Goal: Navigation & Orientation: Find specific page/section

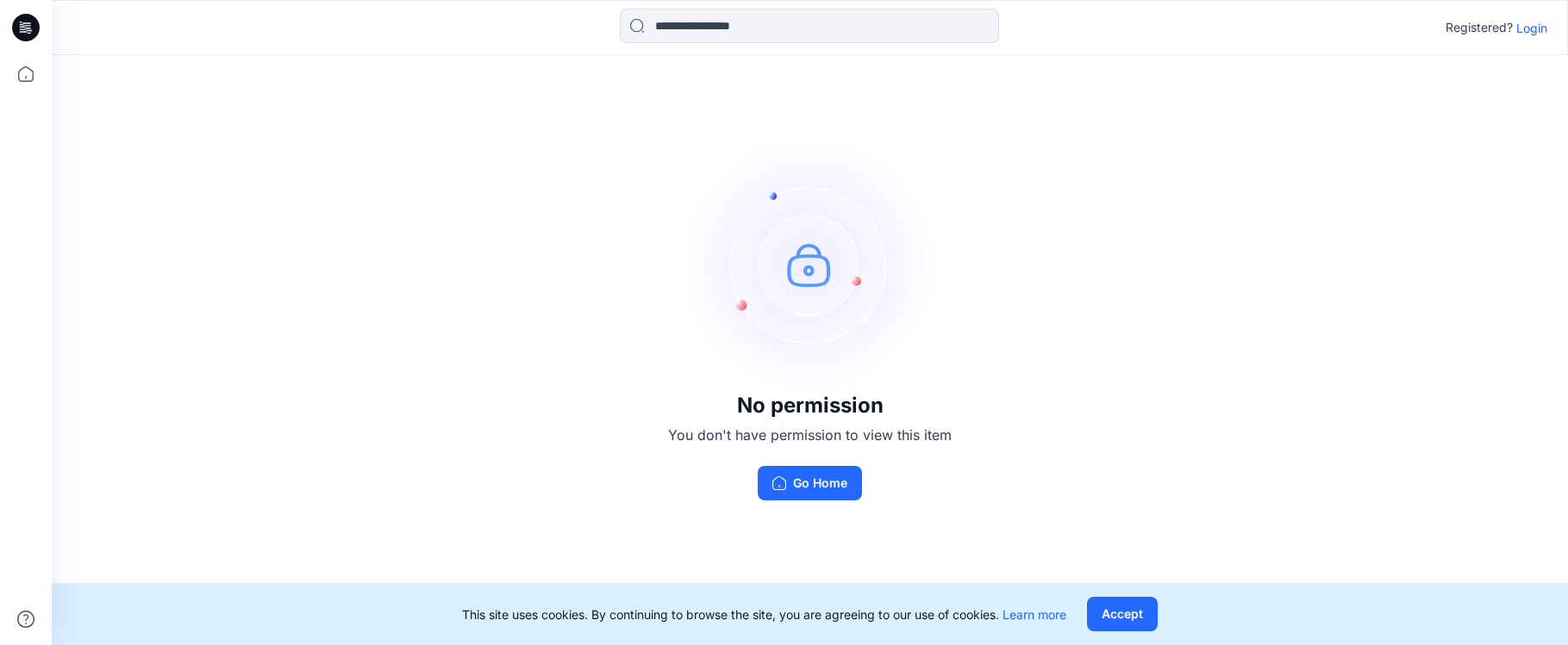
click at [1126, 611] on button "Accept" at bounding box center [1122, 614] width 71 height 35
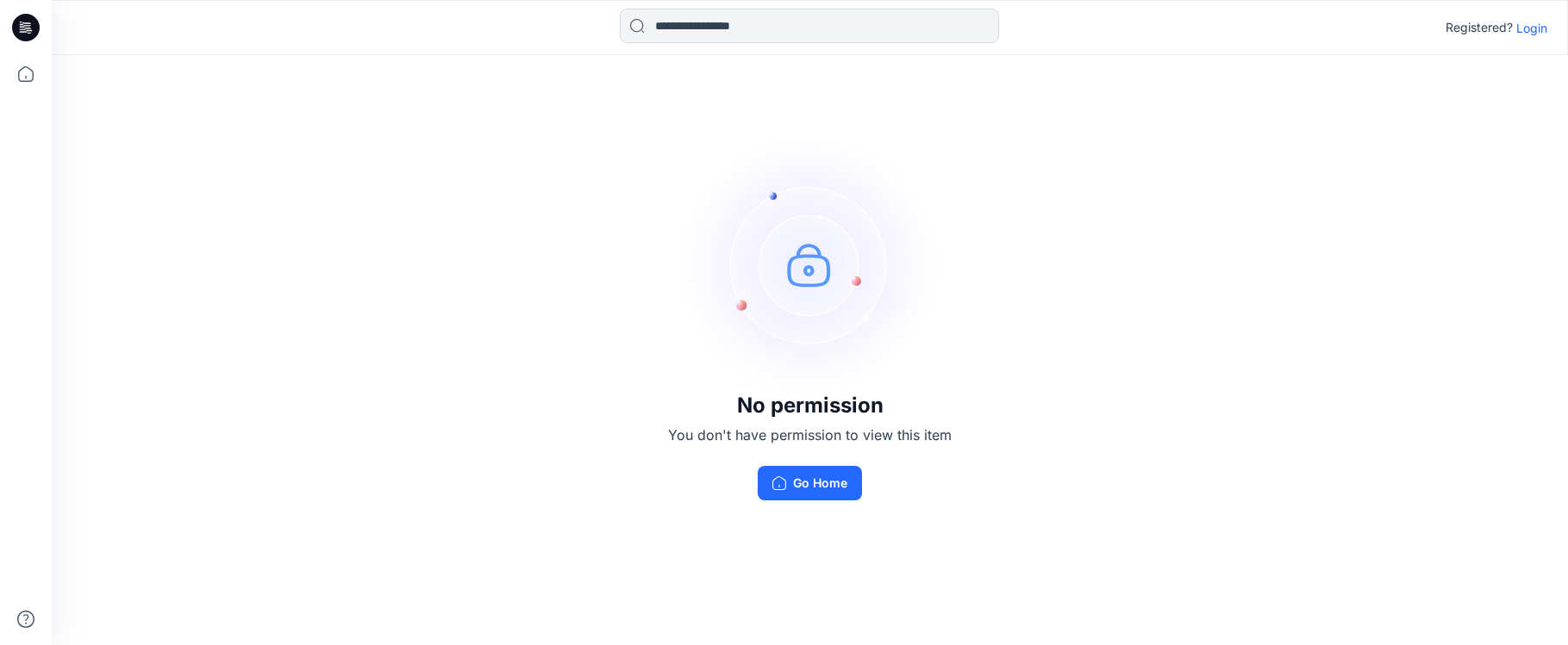
drag, startPoint x: 799, startPoint y: 409, endPoint x: 810, endPoint y: 405, distance: 11.7
click at [799, 409] on h3 "No permission" at bounding box center [809, 405] width 284 height 24
click at [1540, 26] on p "Login" at bounding box center [1531, 28] width 31 height 18
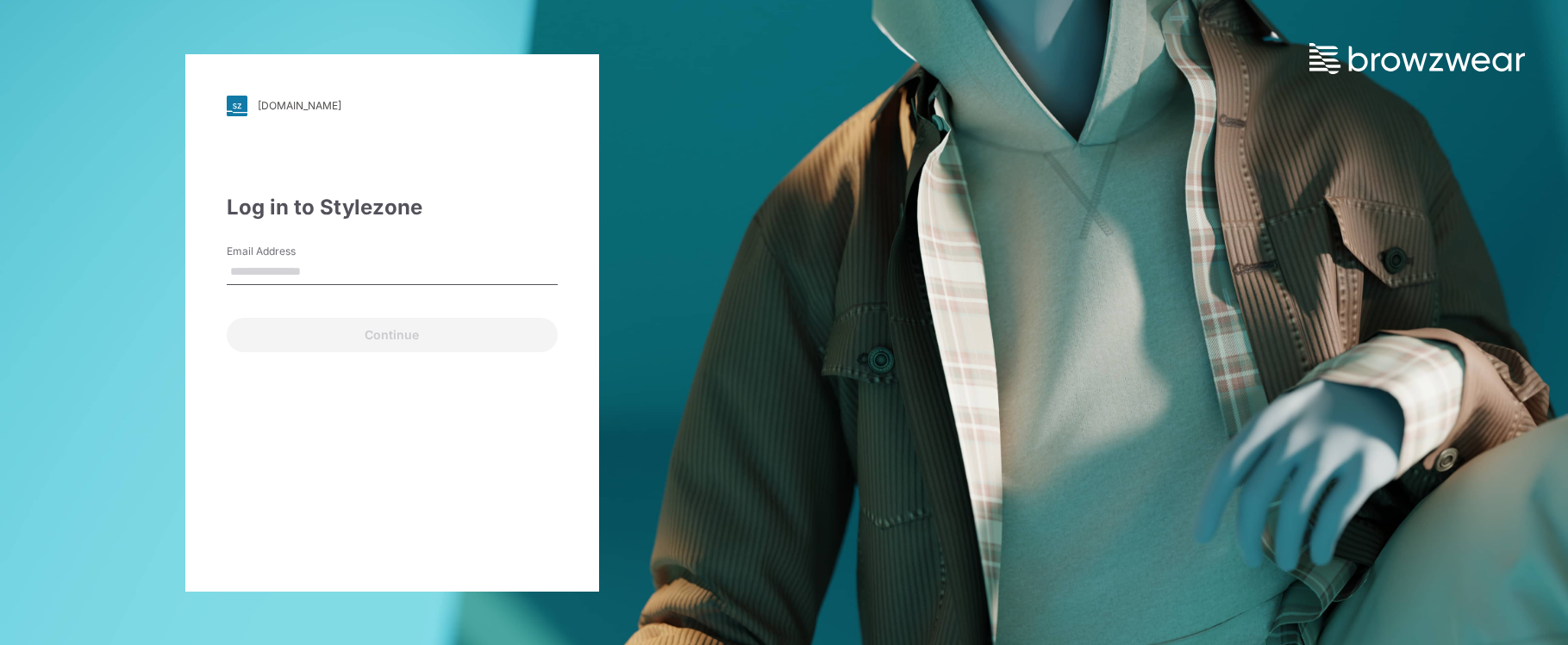
type input "**********"
drag, startPoint x: 357, startPoint y: 339, endPoint x: 345, endPoint y: 353, distance: 18.4
click at [358, 339] on button "Continue" at bounding box center [392, 335] width 331 height 35
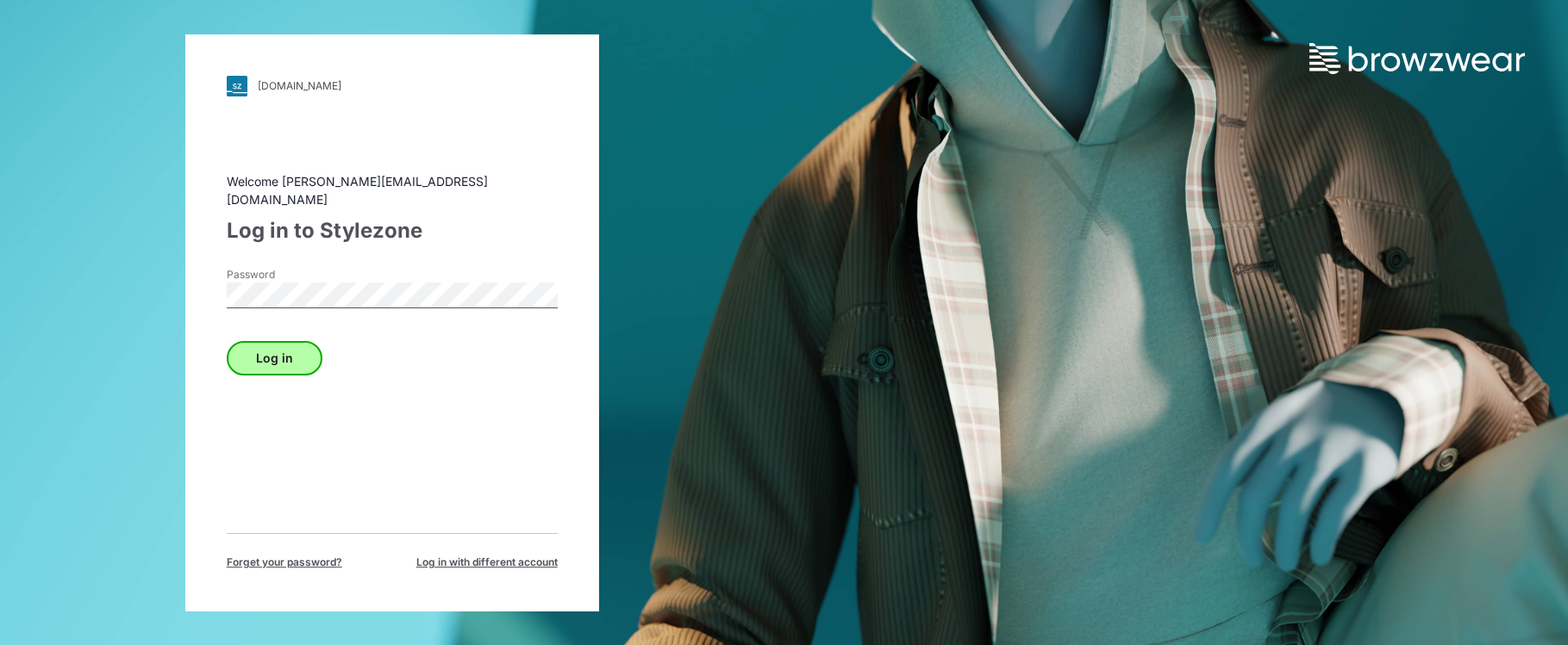
click at [280, 351] on button "Log in" at bounding box center [274, 358] width 96 height 35
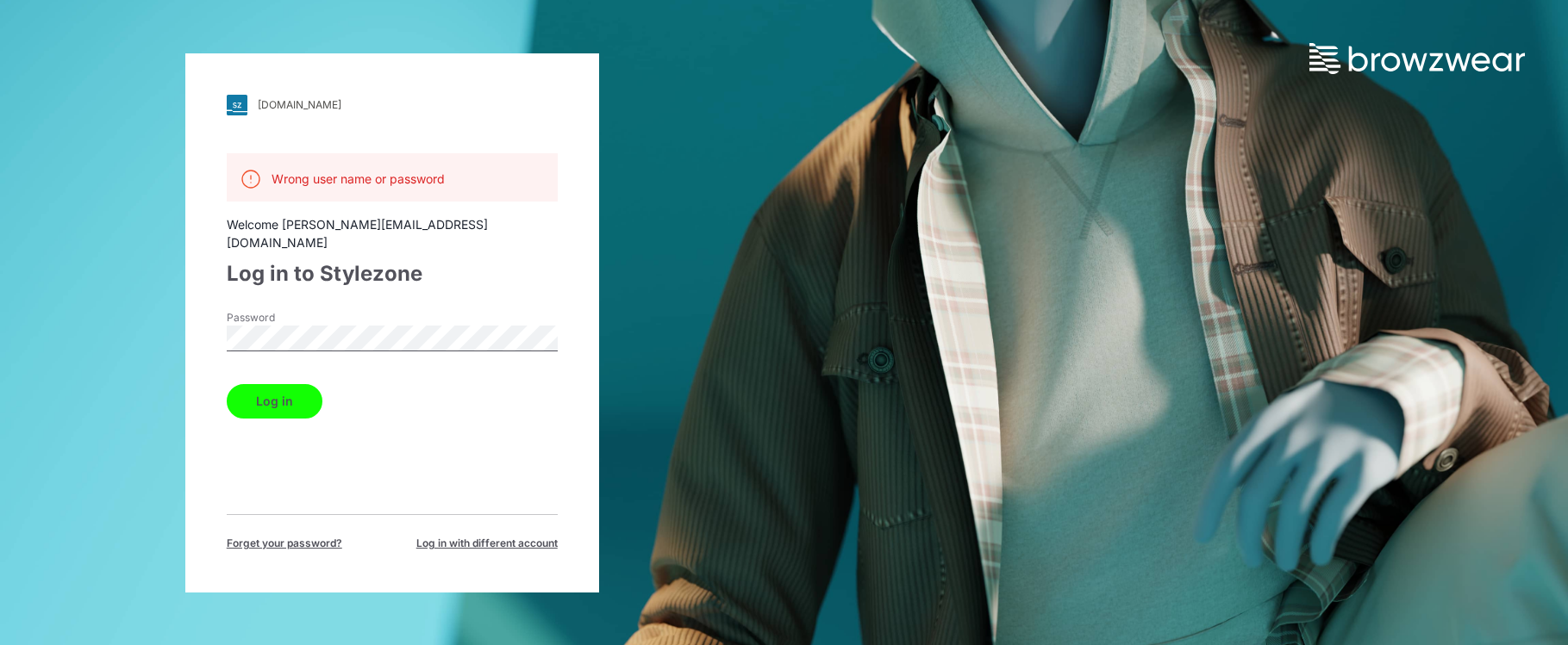
click at [135, 309] on div "[DOMAIN_NAME] Loading... Wrong user name or password Welcome [PERSON_NAME][EMAI…" at bounding box center [392, 322] width 784 height 645
click at [273, 385] on button "Log in" at bounding box center [274, 402] width 96 height 35
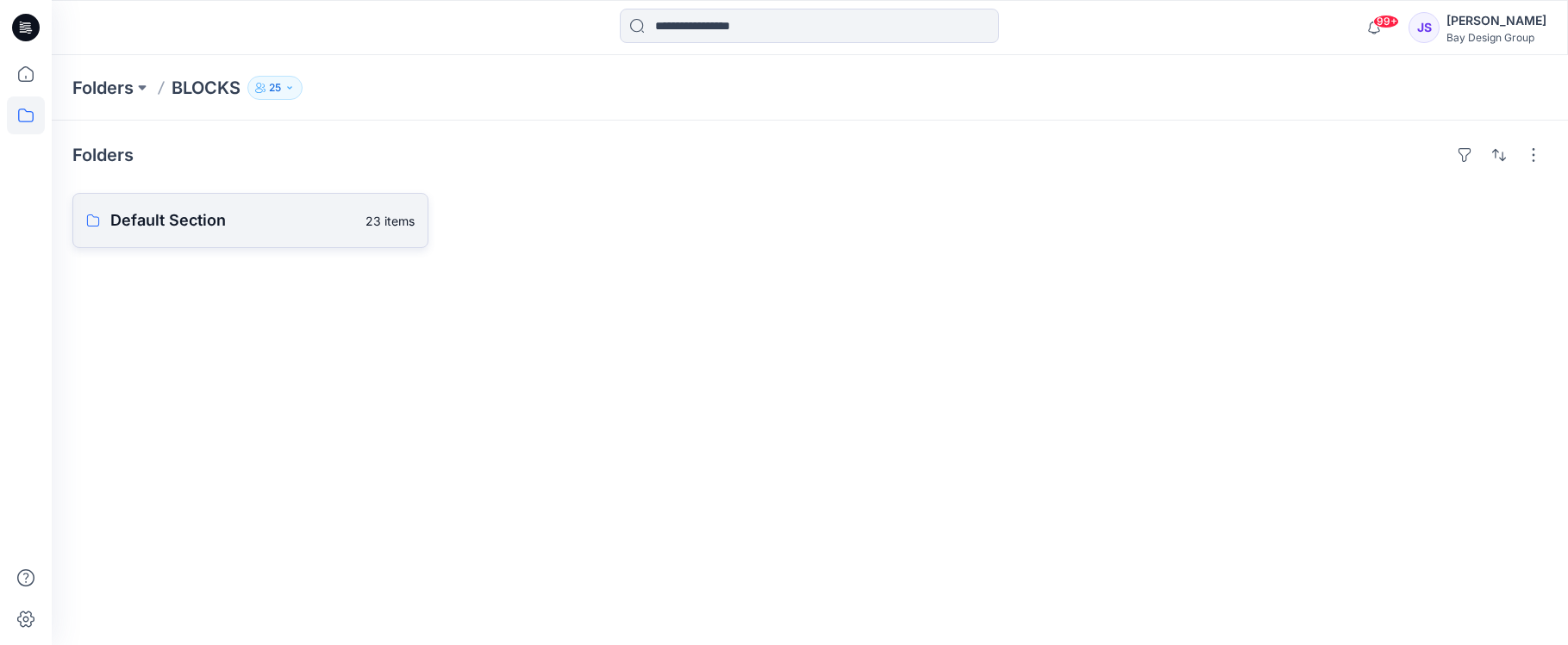
click at [169, 219] on p "Default Section" at bounding box center [233, 220] width 245 height 24
